Goal: Task Accomplishment & Management: Manage account settings

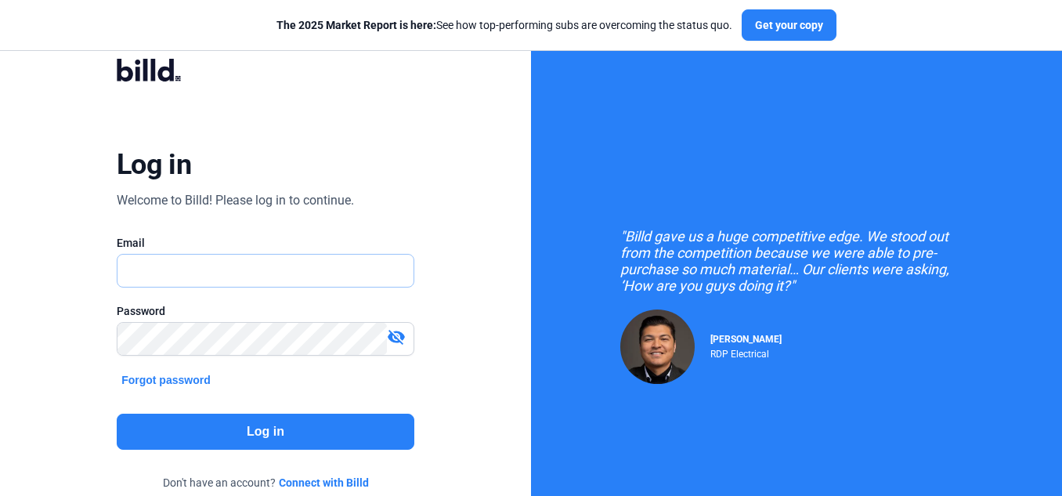
type input "[EMAIL_ADDRESS][DOMAIN_NAME]"
click at [345, 428] on button "Log in" at bounding box center [266, 431] width 298 height 36
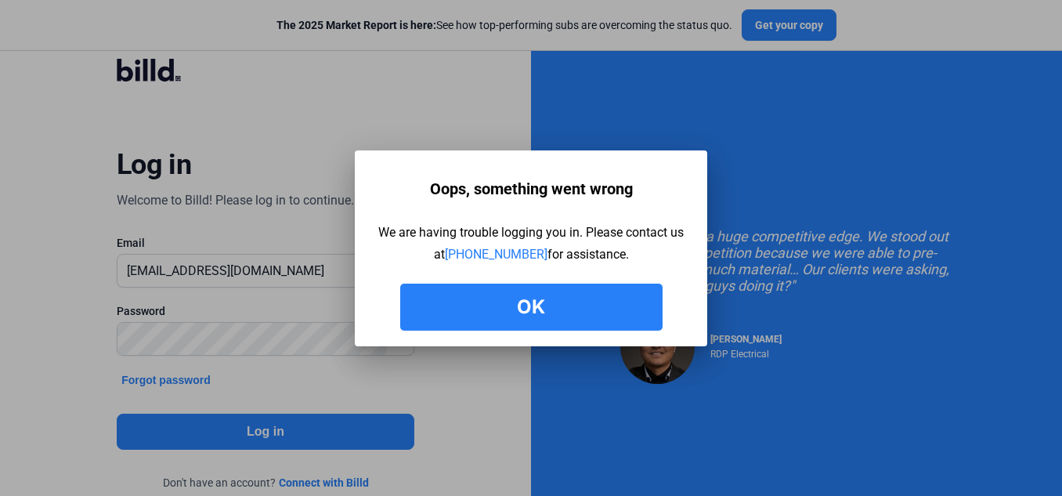
click at [571, 304] on button "Ok" at bounding box center [531, 306] width 262 height 47
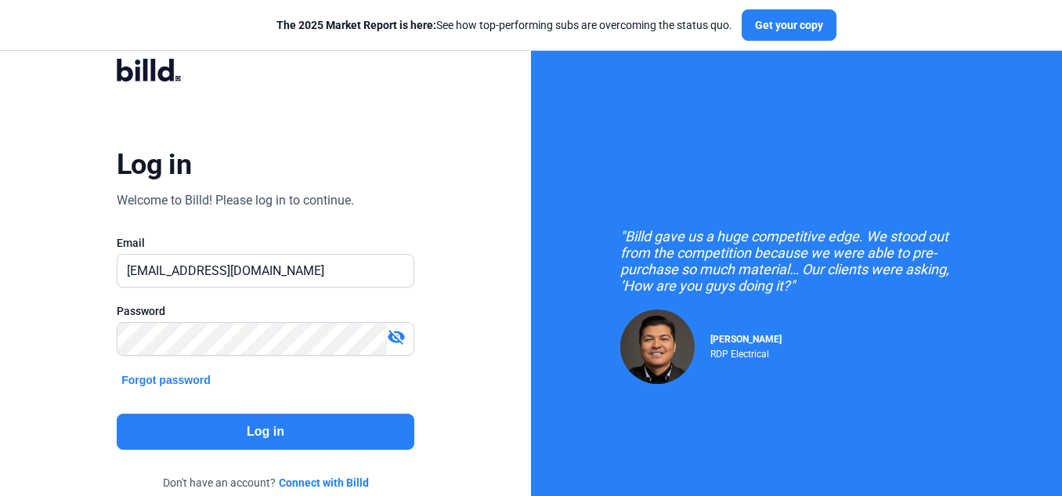
click at [366, 434] on button "Log in" at bounding box center [266, 431] width 298 height 36
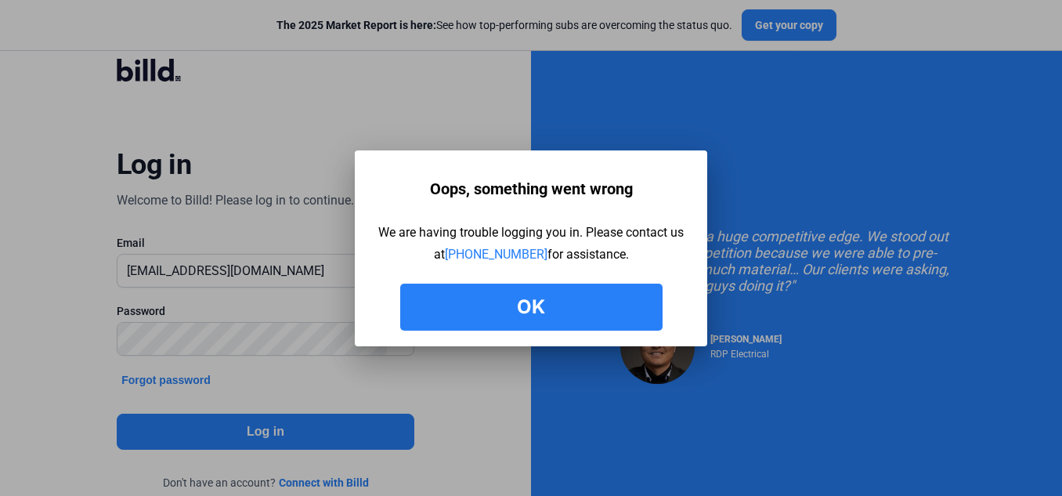
click at [568, 317] on button "Ok" at bounding box center [531, 306] width 262 height 47
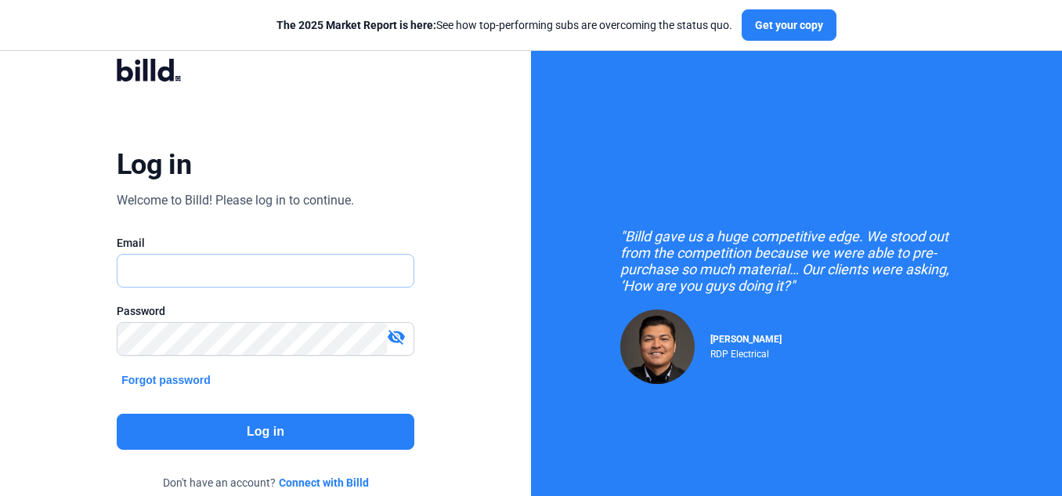
type input "[EMAIL_ADDRESS][DOMAIN_NAME]"
click at [294, 427] on button "Log in" at bounding box center [266, 431] width 298 height 36
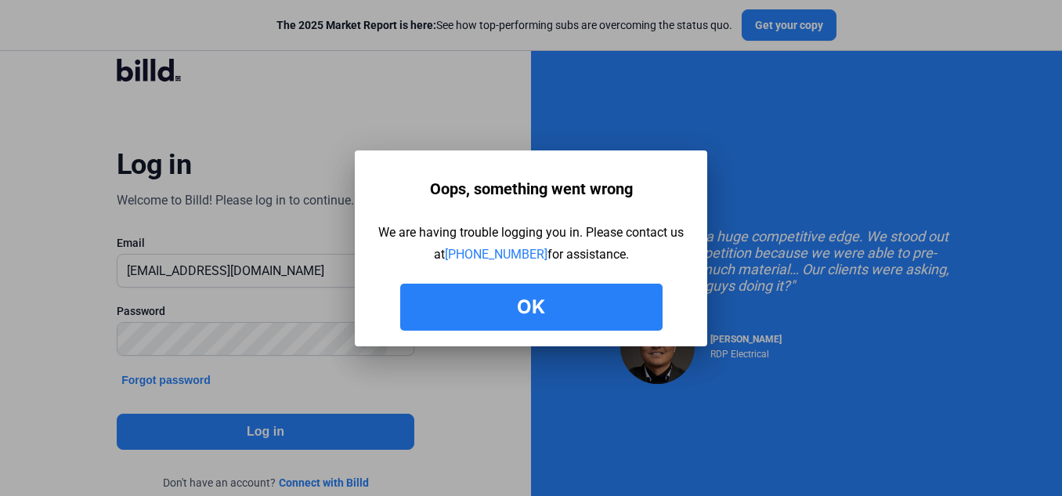
click at [506, 310] on button "Ok" at bounding box center [531, 306] width 262 height 47
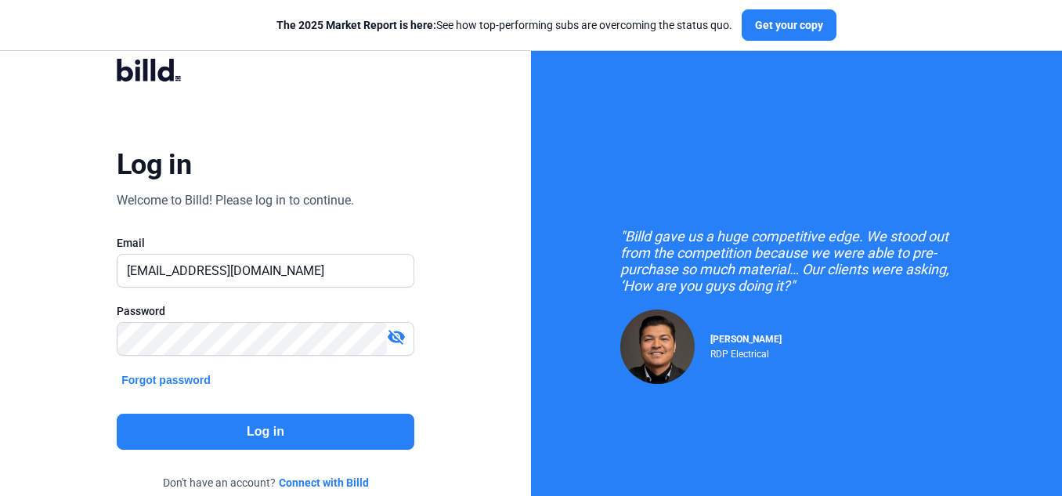
click at [355, 419] on button "Log in" at bounding box center [266, 431] width 298 height 36
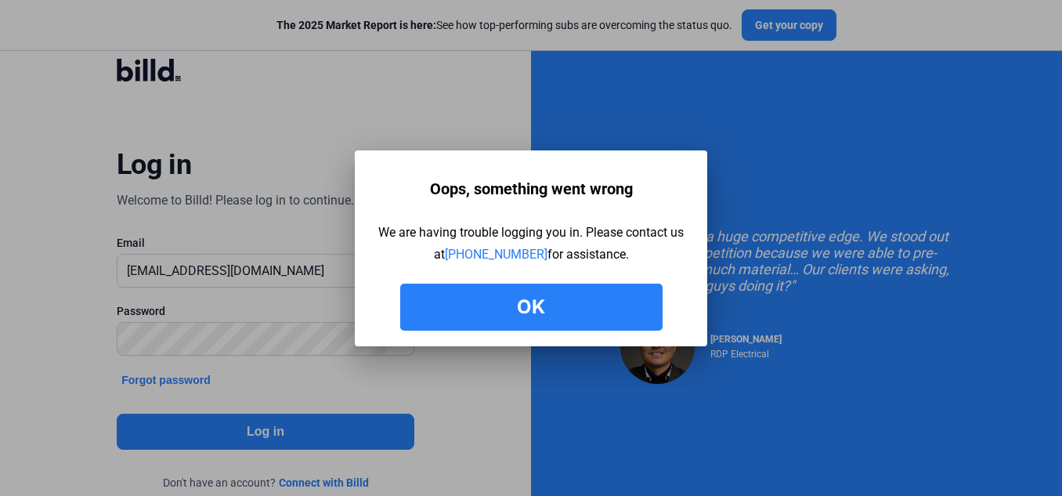
click at [560, 300] on button "Ok" at bounding box center [531, 306] width 262 height 47
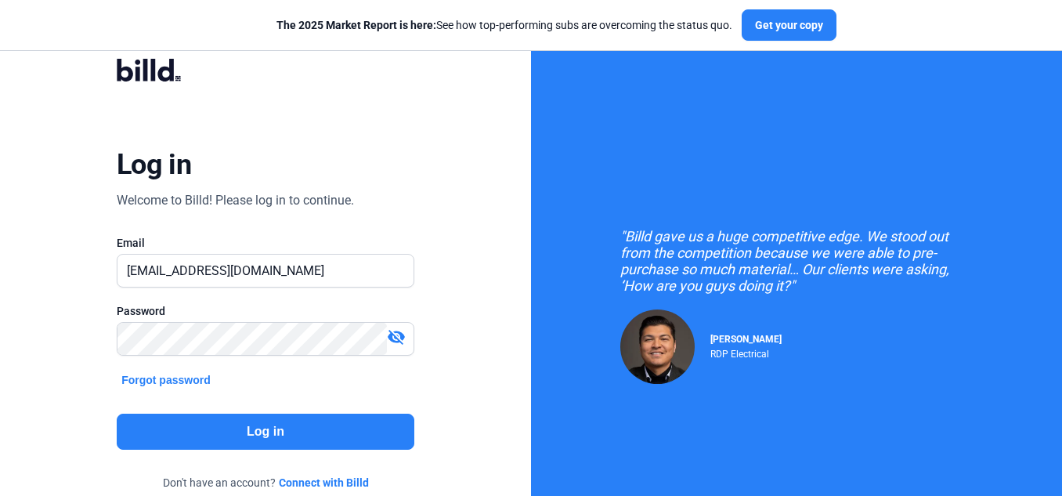
click at [311, 417] on button "Log in" at bounding box center [266, 431] width 298 height 36
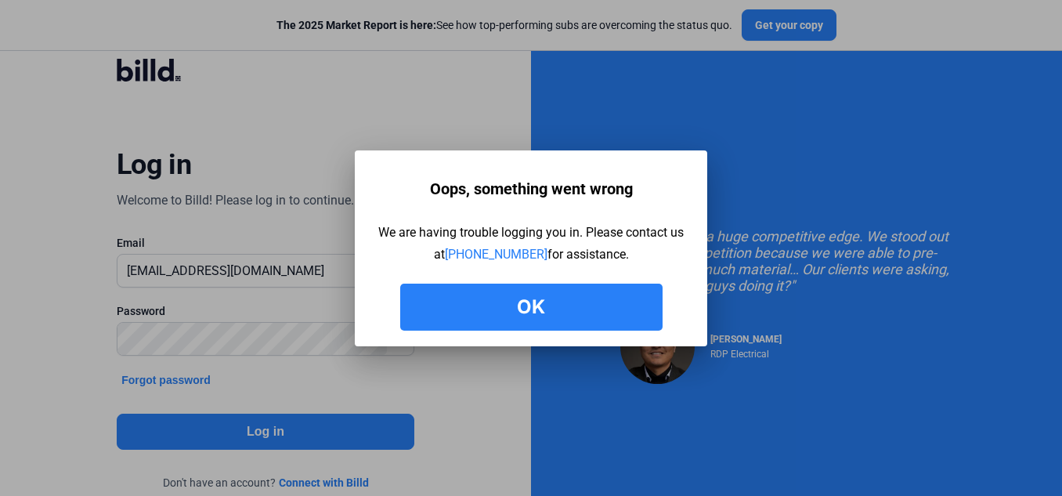
click at [556, 308] on button "Ok" at bounding box center [531, 306] width 262 height 47
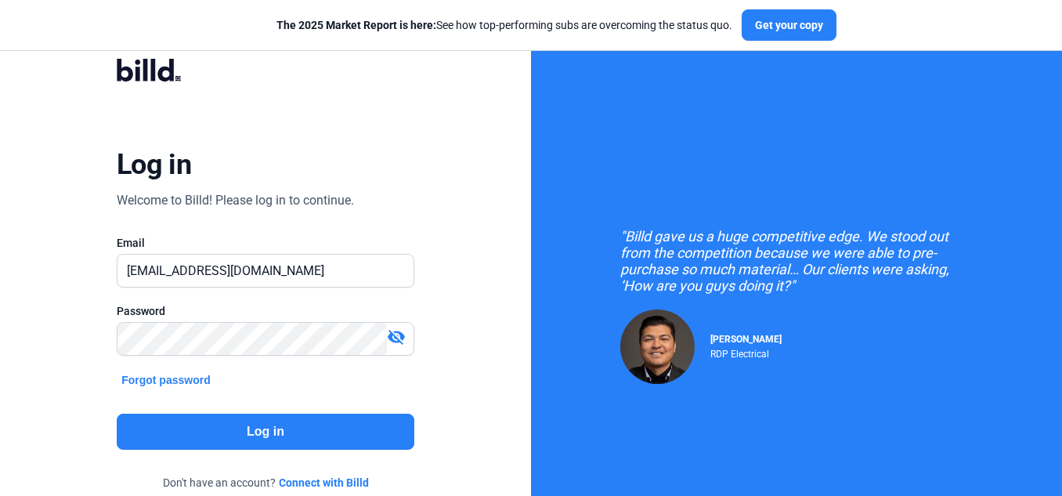
click at [272, 431] on button "Log in" at bounding box center [266, 431] width 298 height 36
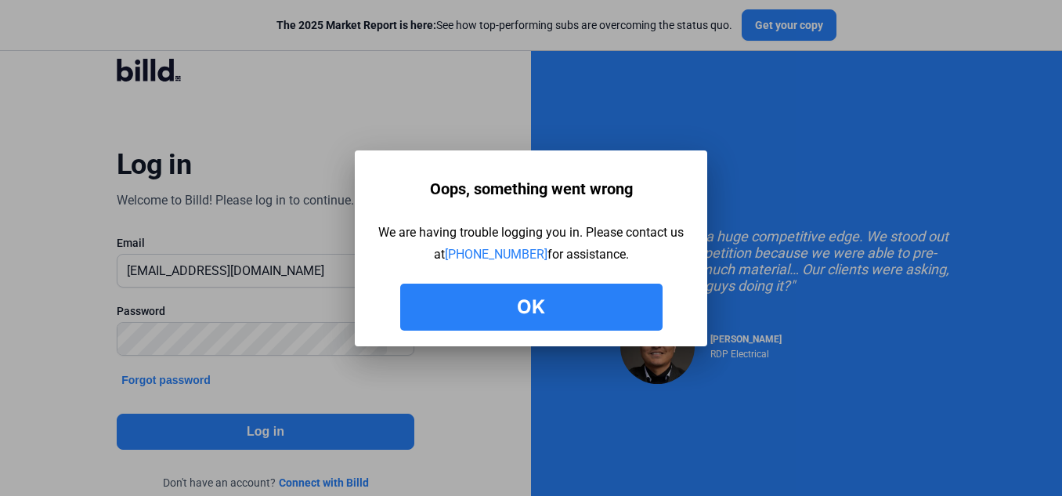
click at [556, 308] on button "Ok" at bounding box center [531, 306] width 262 height 47
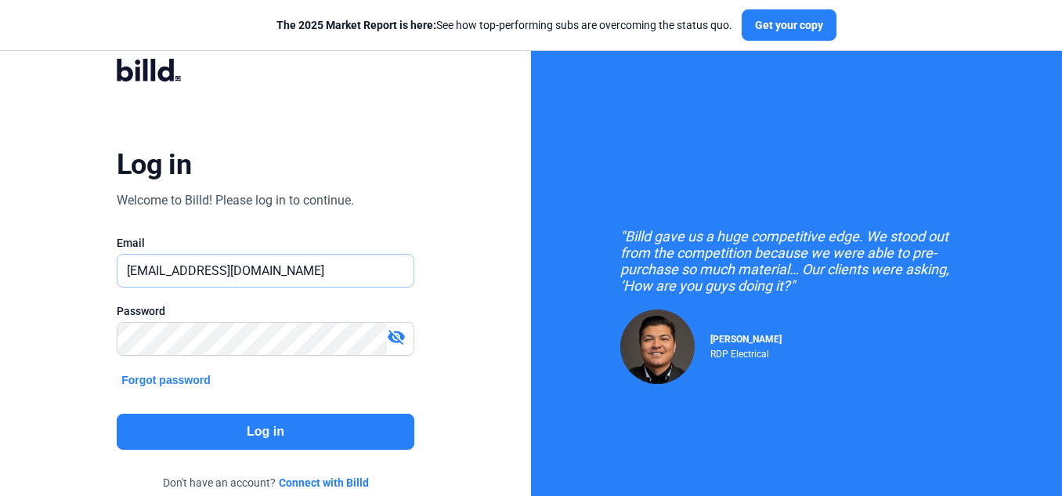
drag, startPoint x: 290, startPoint y: 267, endPoint x: 0, endPoint y: 265, distance: 289.7
click at [0, 265] on div "Log in Welcome to Billd! Please log in to continue. Email showman@getnada.com P…" at bounding box center [265, 285] width 531 height 570
type input "karthik.punna@billd.com"
click at [83, 366] on div "Log in Welcome to Billd! Please log in to continue. Email karthik.punna@billd.c…" at bounding box center [265, 285] width 382 height 496
click at [168, 435] on button "Log in" at bounding box center [266, 431] width 298 height 36
